Goal: Check status: Check status

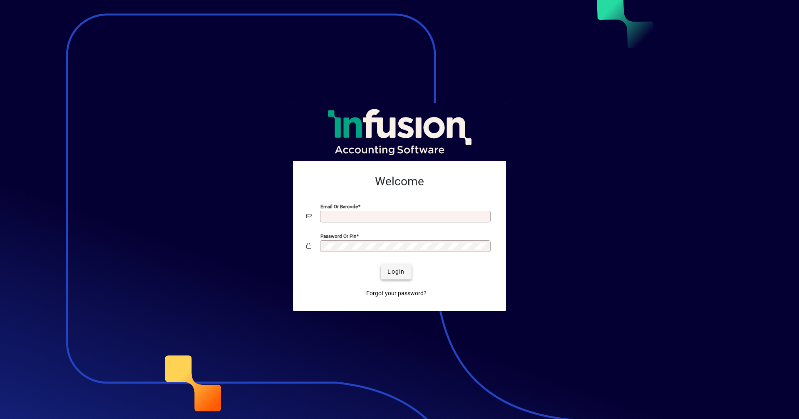
type input "**********"
click at [400, 269] on span "Login" at bounding box center [395, 271] width 17 height 9
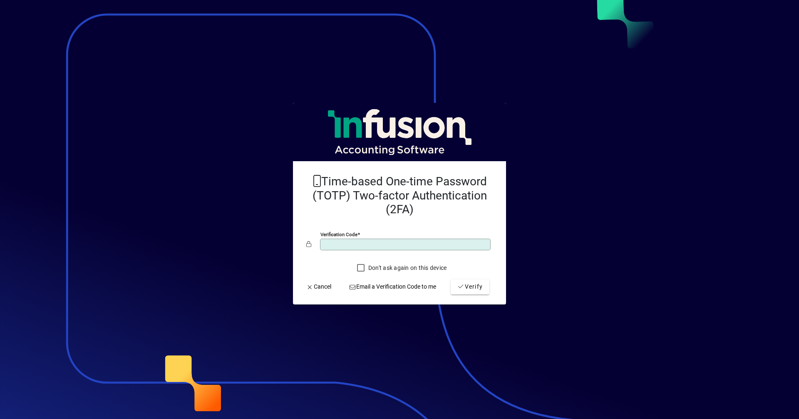
type input "******"
click at [451, 279] on button "Verify" at bounding box center [470, 286] width 39 height 15
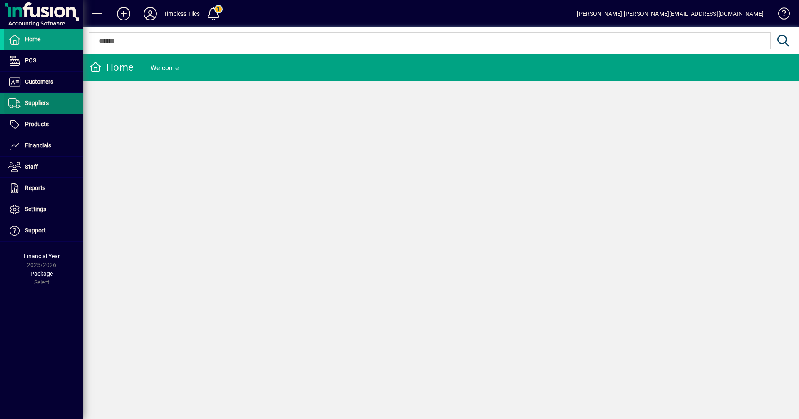
click at [48, 101] on span "Suppliers" at bounding box center [37, 102] width 24 height 7
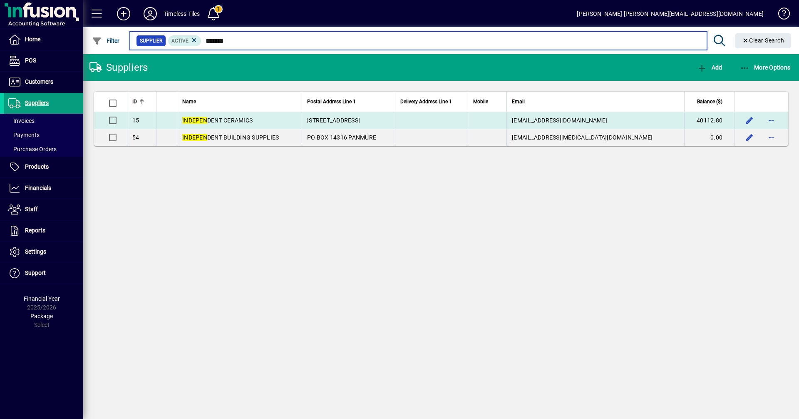
type input "*******"
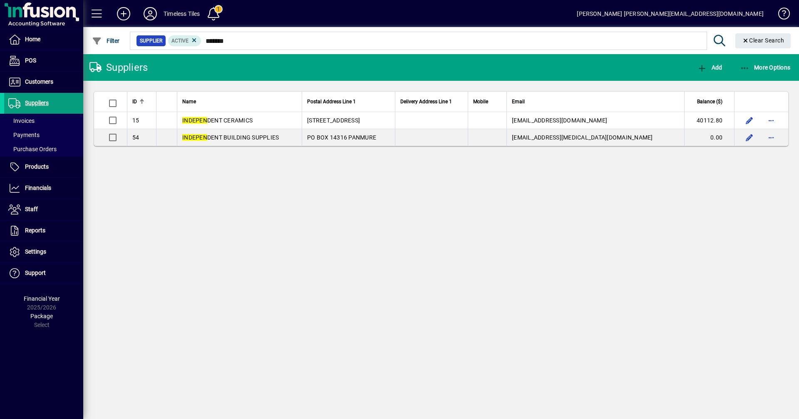
click at [245, 118] on span "INDEPEN DENT CERAMICS" at bounding box center [217, 120] width 70 height 7
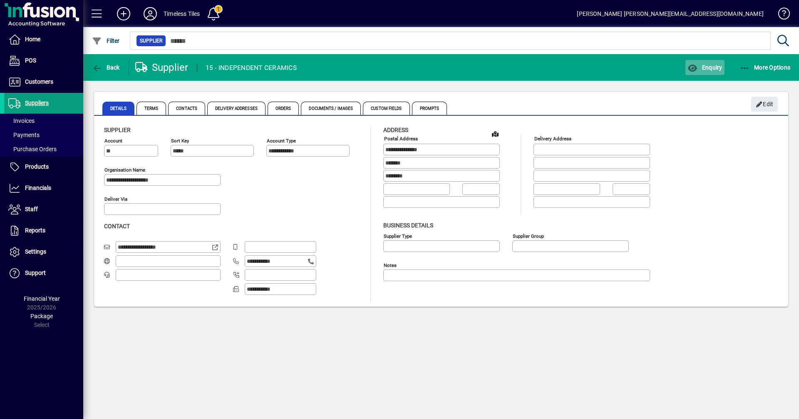
click at [700, 69] on span "Enquiry" at bounding box center [704, 67] width 35 height 7
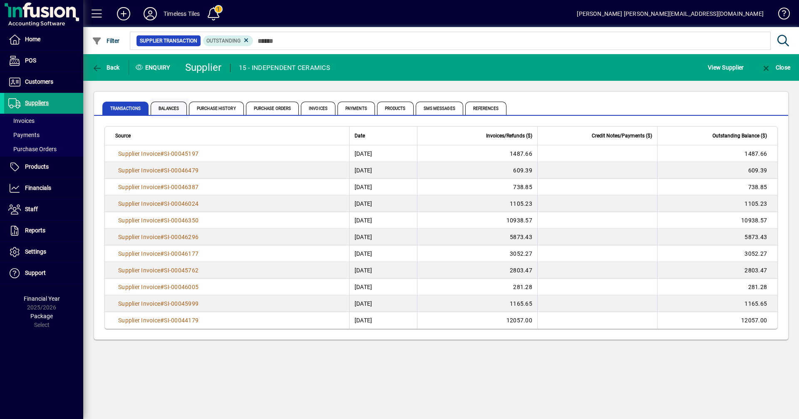
click at [173, 112] on span "Balances" at bounding box center [169, 108] width 36 height 13
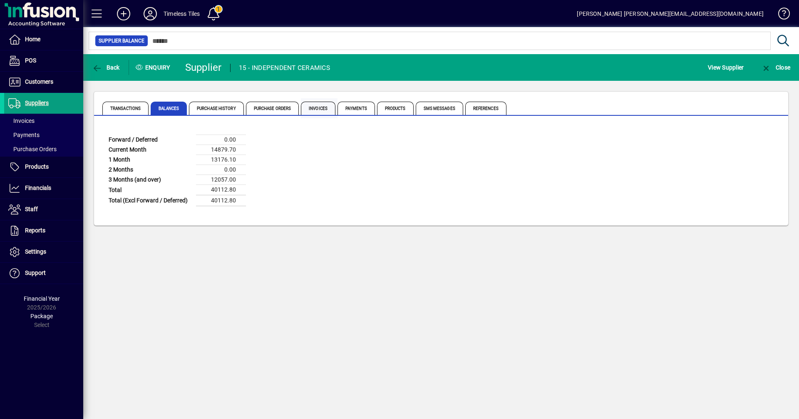
click at [326, 109] on span "Invoices" at bounding box center [318, 108] width 35 height 13
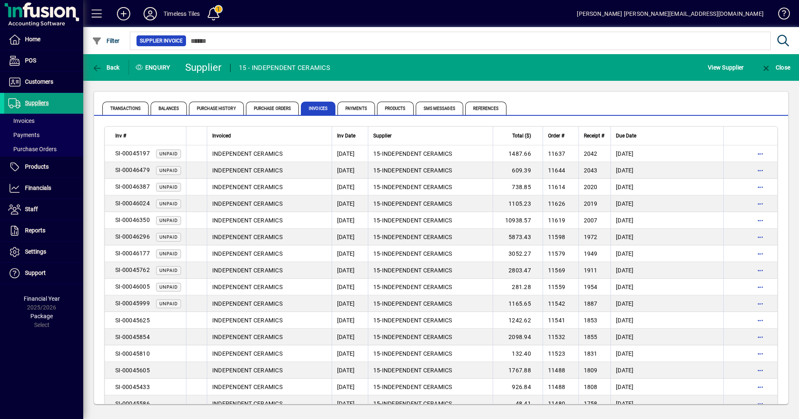
click at [162, 132] on div "Inv #" at bounding box center [148, 135] width 66 height 9
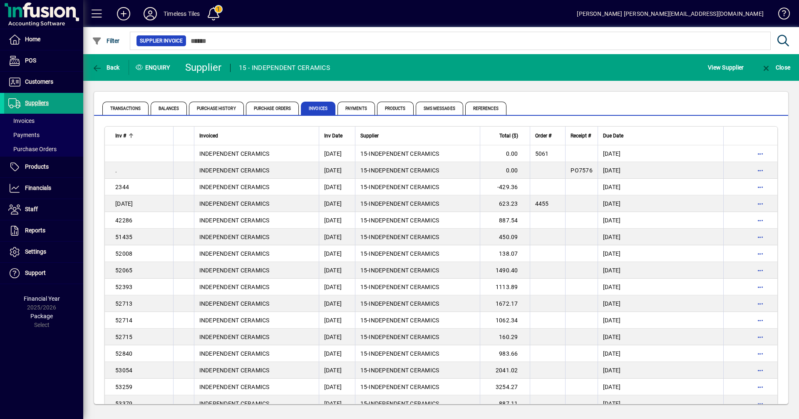
click at [162, 132] on div "Inv #" at bounding box center [141, 135] width 53 height 9
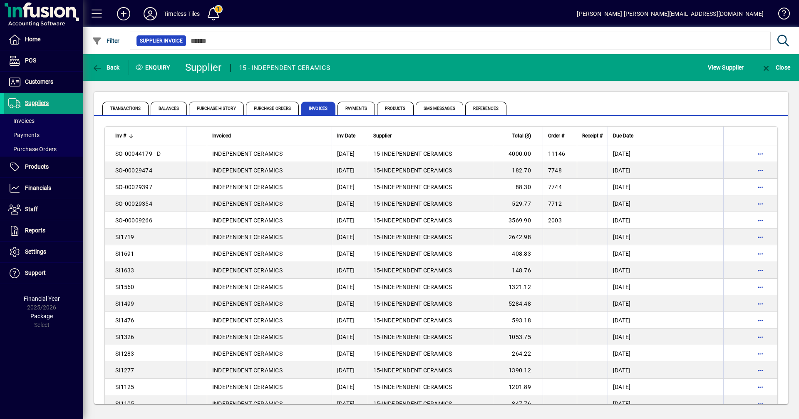
click at [168, 138] on div "Inv #" at bounding box center [148, 135] width 66 height 9
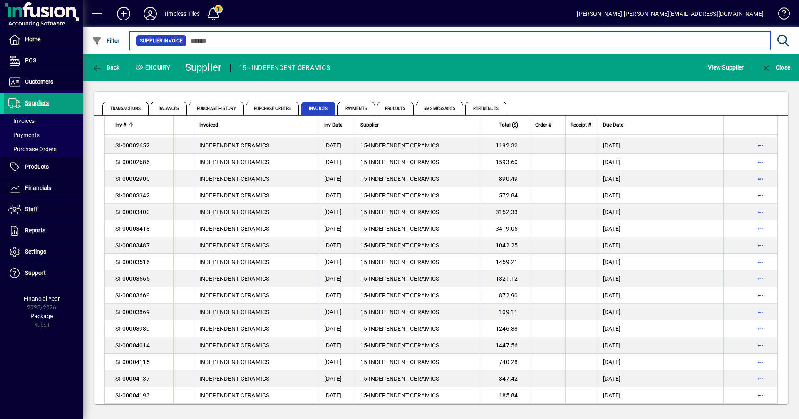
scroll to position [1440, 0]
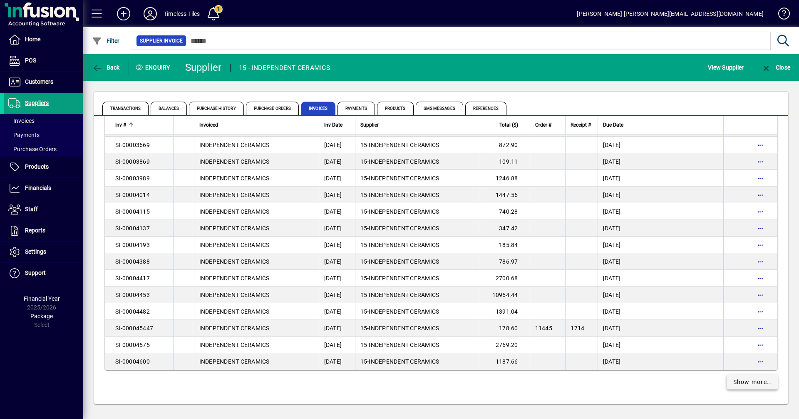
click at [748, 386] on span "Show more…" at bounding box center [752, 381] width 38 height 9
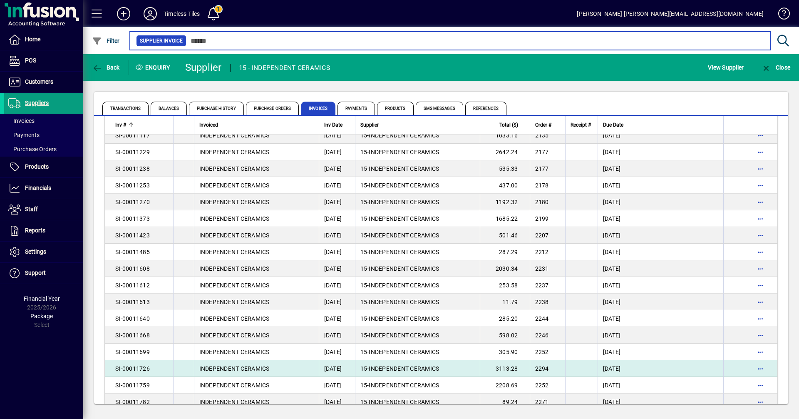
scroll to position [3105, 0]
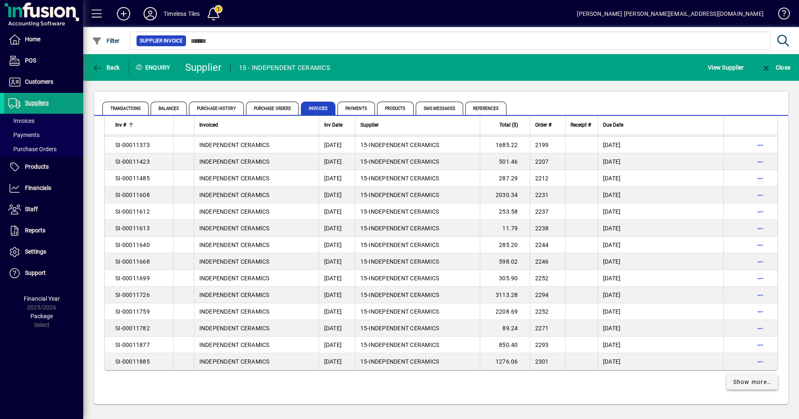
click at [748, 386] on span "Show more…" at bounding box center [752, 381] width 38 height 9
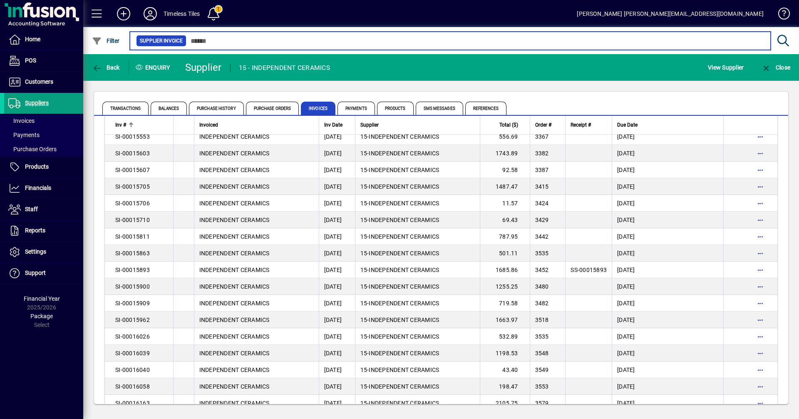
scroll to position [4769, 0]
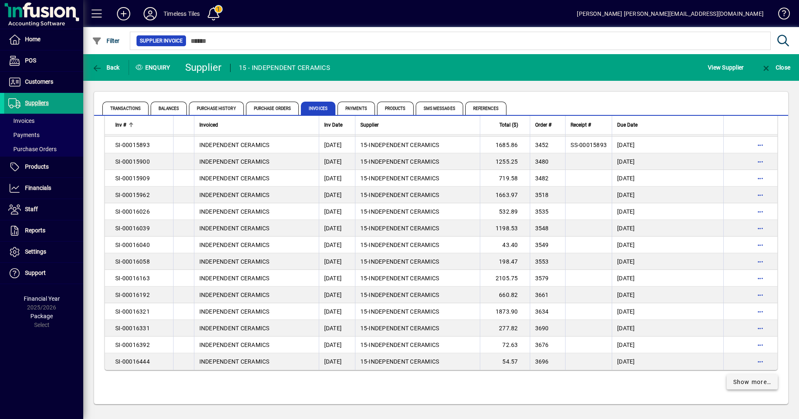
click at [741, 382] on span "Show more…" at bounding box center [752, 381] width 38 height 9
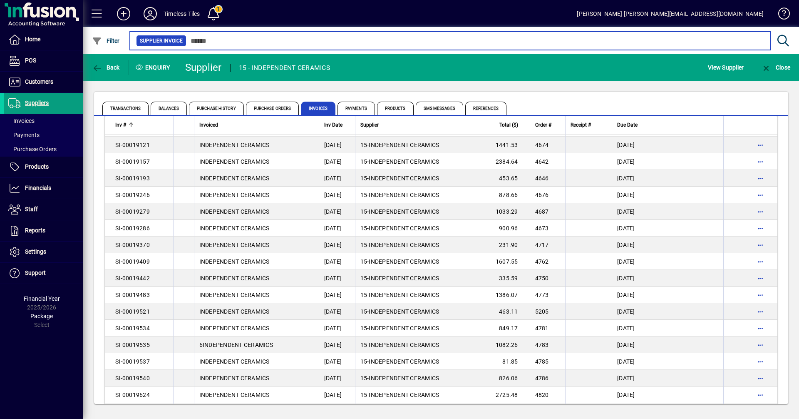
scroll to position [6434, 0]
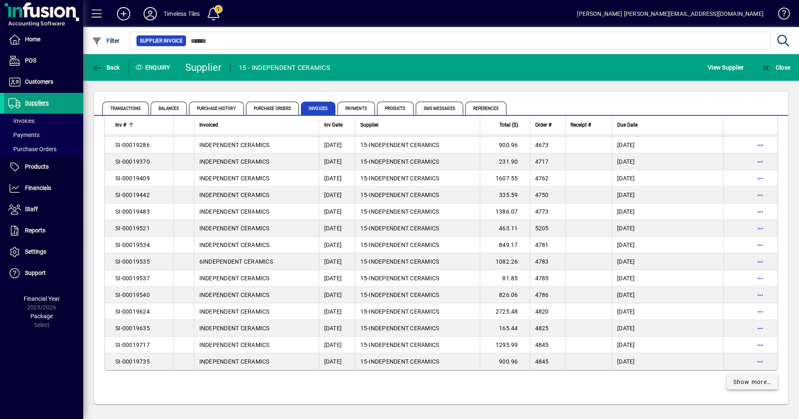
click at [734, 383] on span "Show more…" at bounding box center [752, 381] width 38 height 9
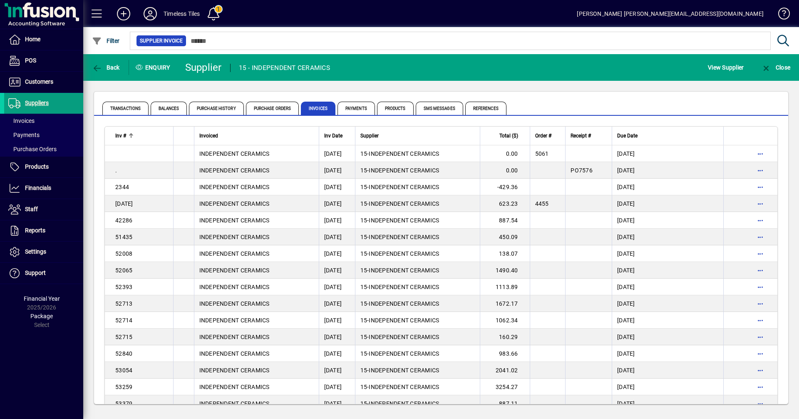
click at [151, 136] on div "Inv #" at bounding box center [141, 135] width 53 height 9
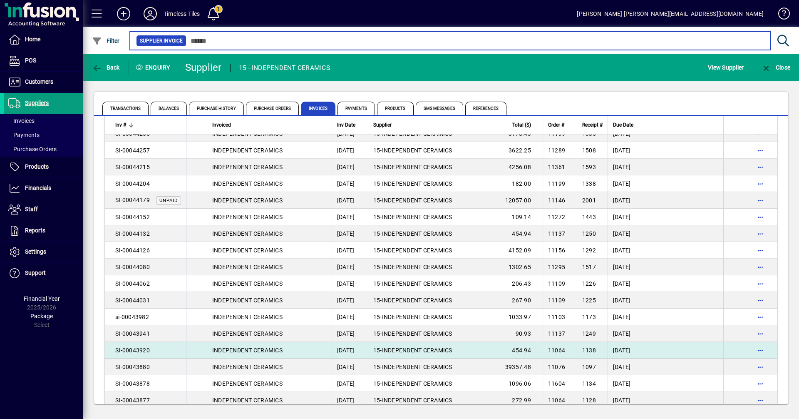
scroll to position [1456, 0]
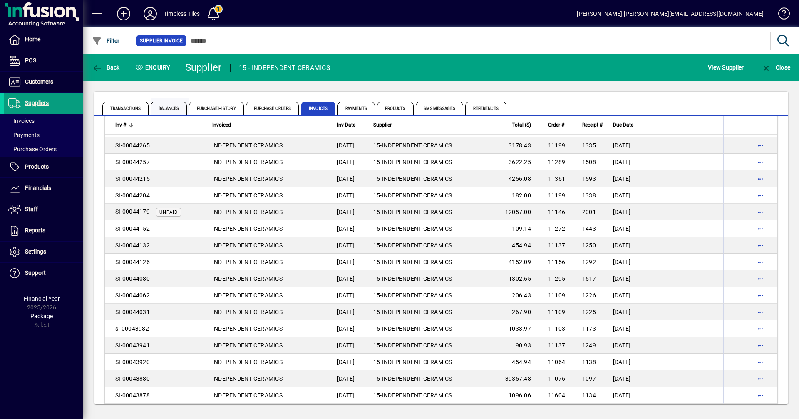
click at [178, 107] on span "Balances" at bounding box center [169, 108] width 36 height 13
